Goal: Task Accomplishment & Management: Complete application form

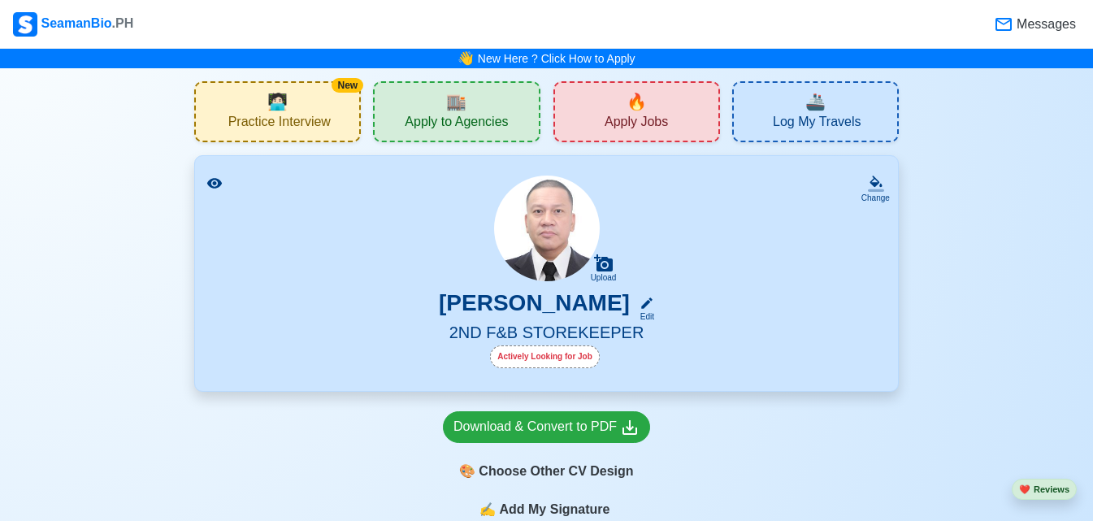
click at [645, 109] on span "🔥" at bounding box center [636, 101] width 20 height 24
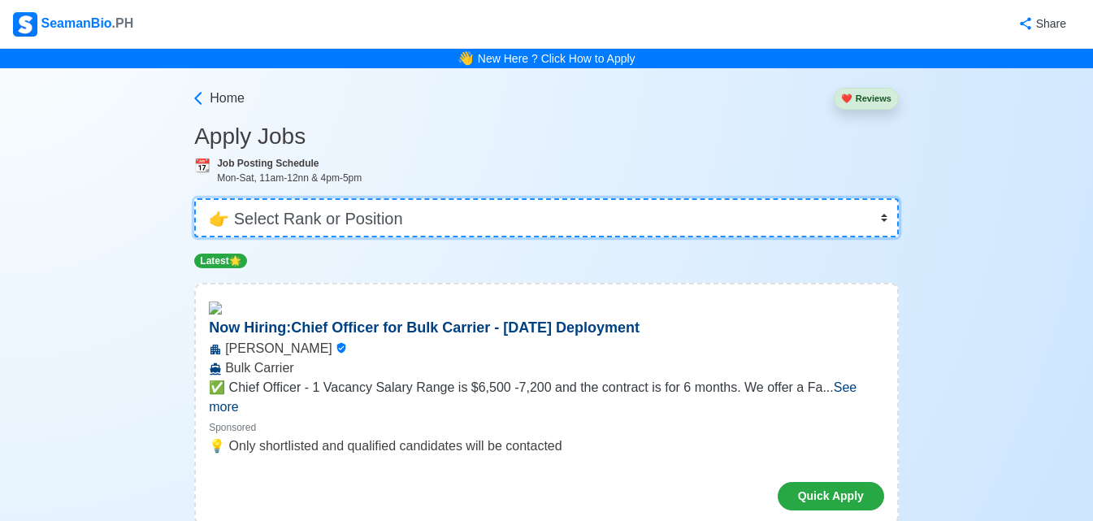
click at [882, 216] on select "👉 Select Rank or Position Master Chief Officer 2nd Officer 3rd Officer Junior O…" at bounding box center [546, 217] width 704 height 39
select select "Others"
click at [196, 198] on select "👉 Select Rank or Position Master Chief Officer 2nd Officer 3rd Officer Junior O…" at bounding box center [546, 217] width 704 height 39
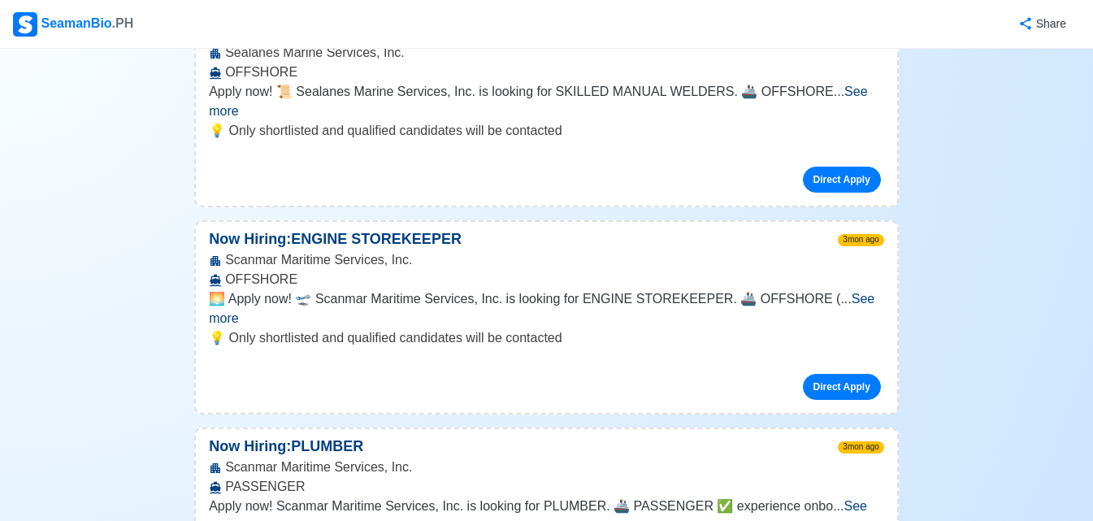
scroll to position [9100, 0]
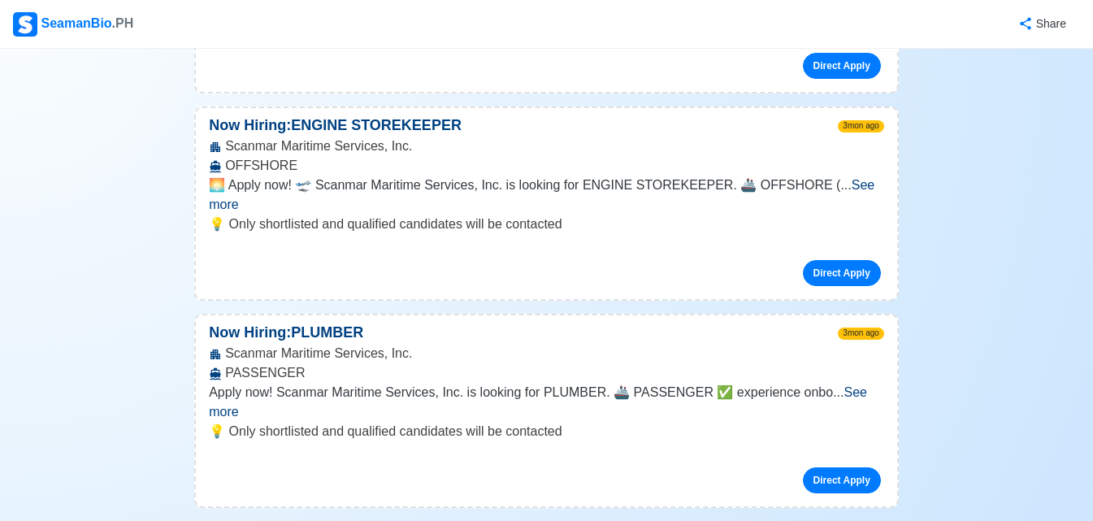
scroll to position [9344, 0]
